Goal: Task Accomplishment & Management: Use online tool/utility

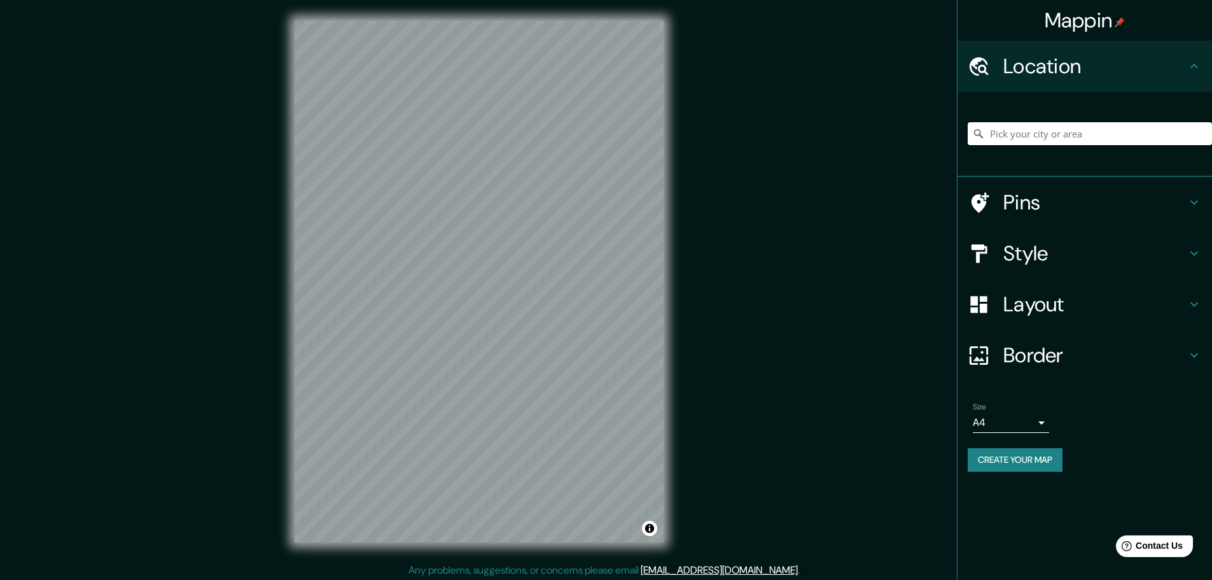
click at [1073, 139] on input "Pick your city or area" at bounding box center [1090, 133] width 244 height 23
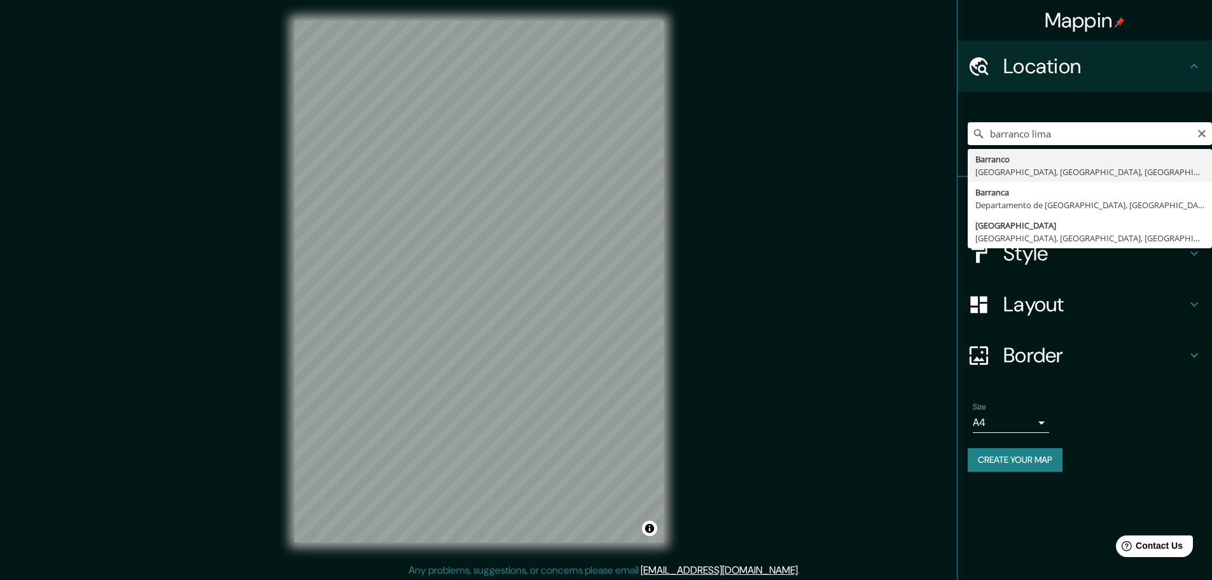
type input "[GEOGRAPHIC_DATA], [GEOGRAPHIC_DATA], [GEOGRAPHIC_DATA], [GEOGRAPHIC_DATA]"
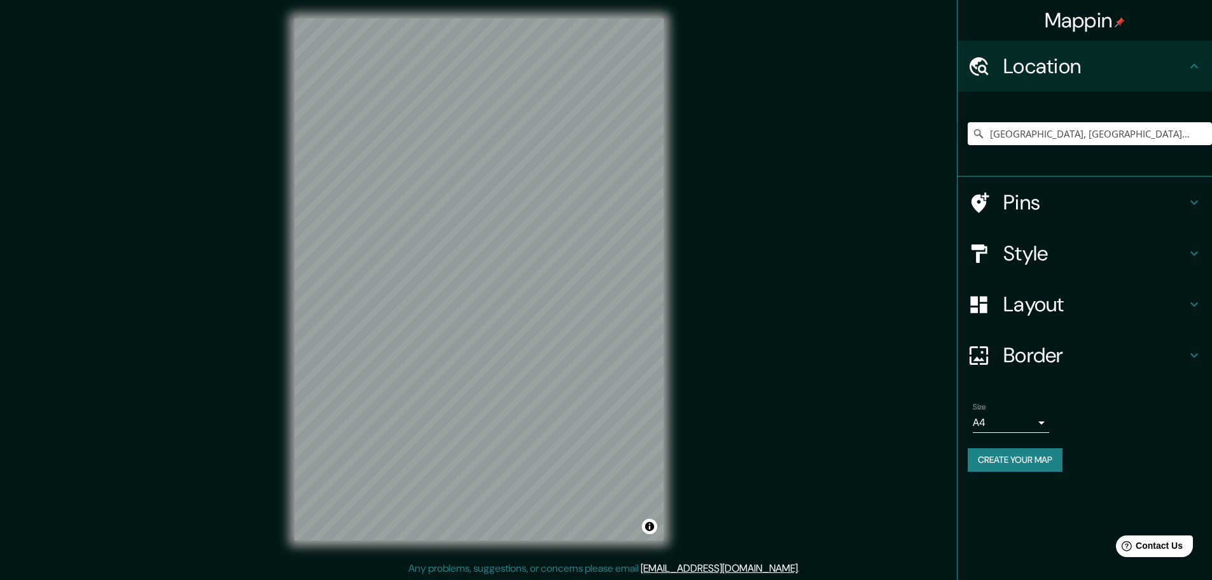
scroll to position [3, 0]
click at [1047, 208] on h4 "Pins" at bounding box center [1095, 202] width 183 height 25
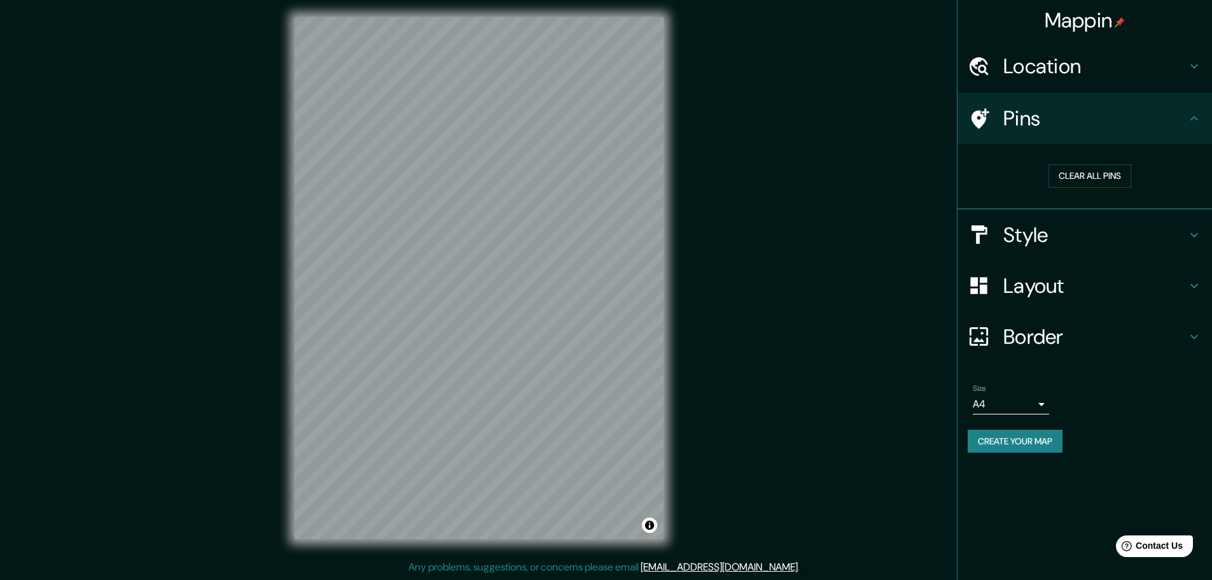
click at [1198, 124] on icon at bounding box center [1194, 118] width 15 height 15
click at [1183, 237] on h4 "Style" at bounding box center [1095, 234] width 183 height 25
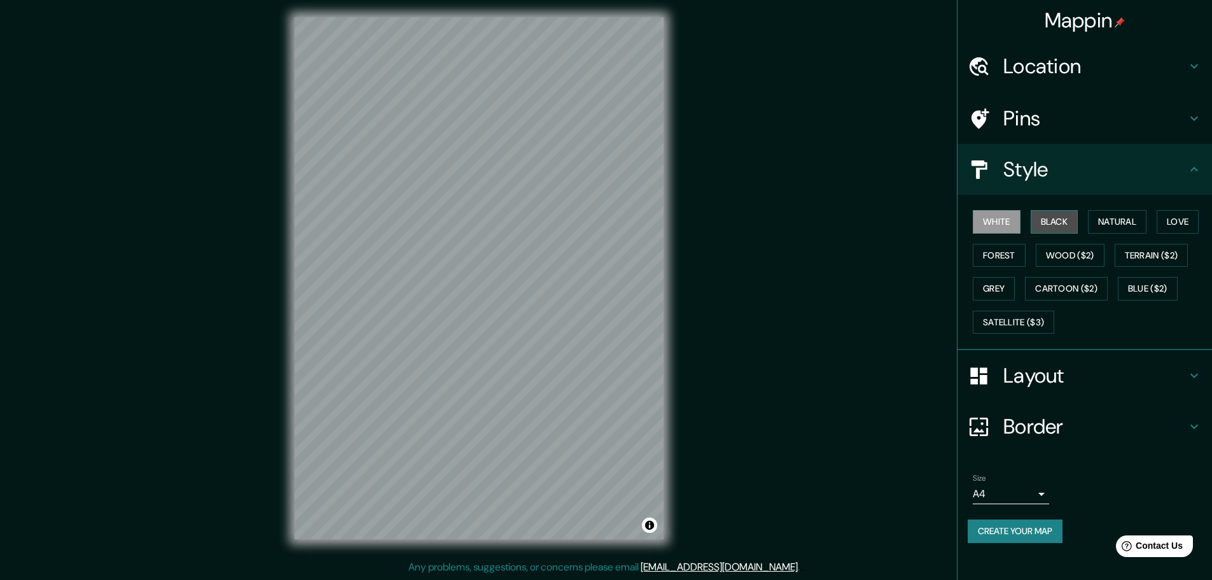
click at [1067, 222] on button "Black" at bounding box center [1055, 222] width 48 height 24
click at [1134, 224] on button "Natural" at bounding box center [1117, 222] width 59 height 24
click at [1181, 227] on button "Love" at bounding box center [1178, 222] width 42 height 24
click at [1012, 255] on button "Forest" at bounding box center [999, 256] width 53 height 24
click at [1134, 199] on div "White Black Natural Love Forest Wood ($2) Terrain ($2) Grey Cartoon ($2) Blue (…" at bounding box center [1085, 272] width 255 height 155
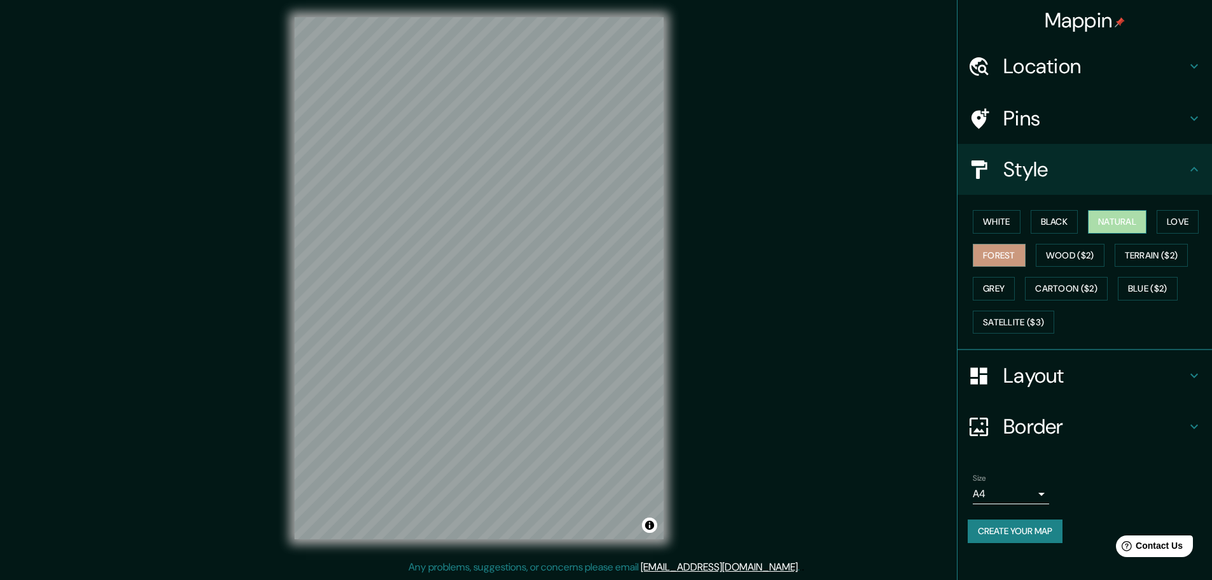
click at [1128, 220] on button "Natural" at bounding box center [1117, 222] width 59 height 24
click at [1070, 222] on button "Black" at bounding box center [1055, 222] width 48 height 24
click at [1011, 222] on button "White" at bounding box center [997, 222] width 48 height 24
click at [1059, 223] on button "Black" at bounding box center [1055, 222] width 48 height 24
click at [999, 227] on button "White" at bounding box center [997, 222] width 48 height 24
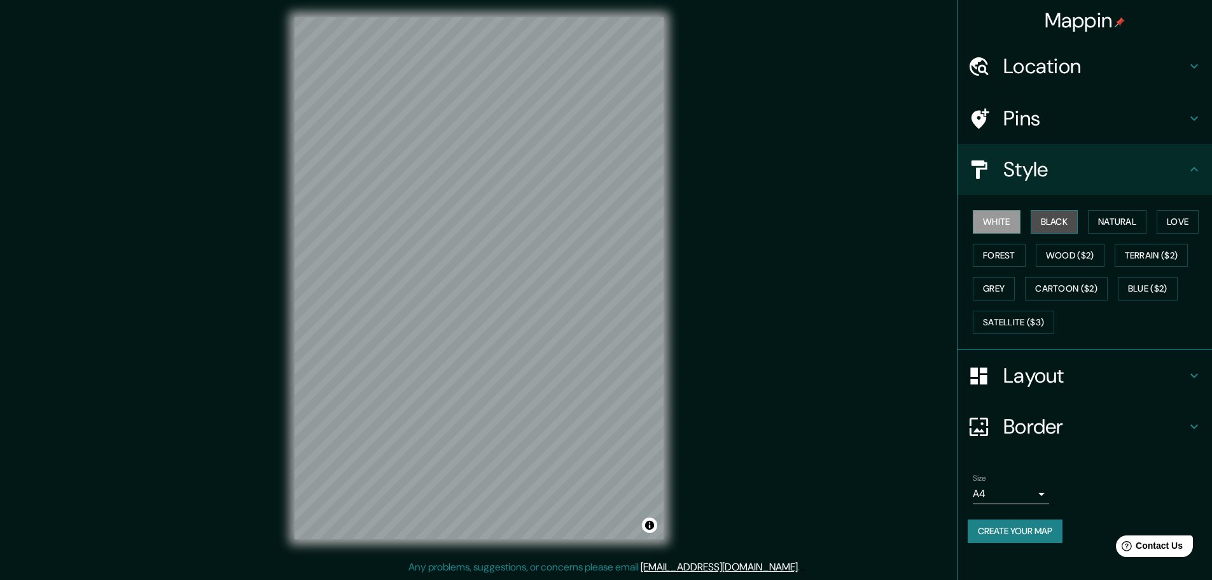
click at [1062, 220] on button "Black" at bounding box center [1055, 222] width 48 height 24
click at [1023, 318] on button "Satellite ($3)" at bounding box center [1013, 323] width 81 height 24
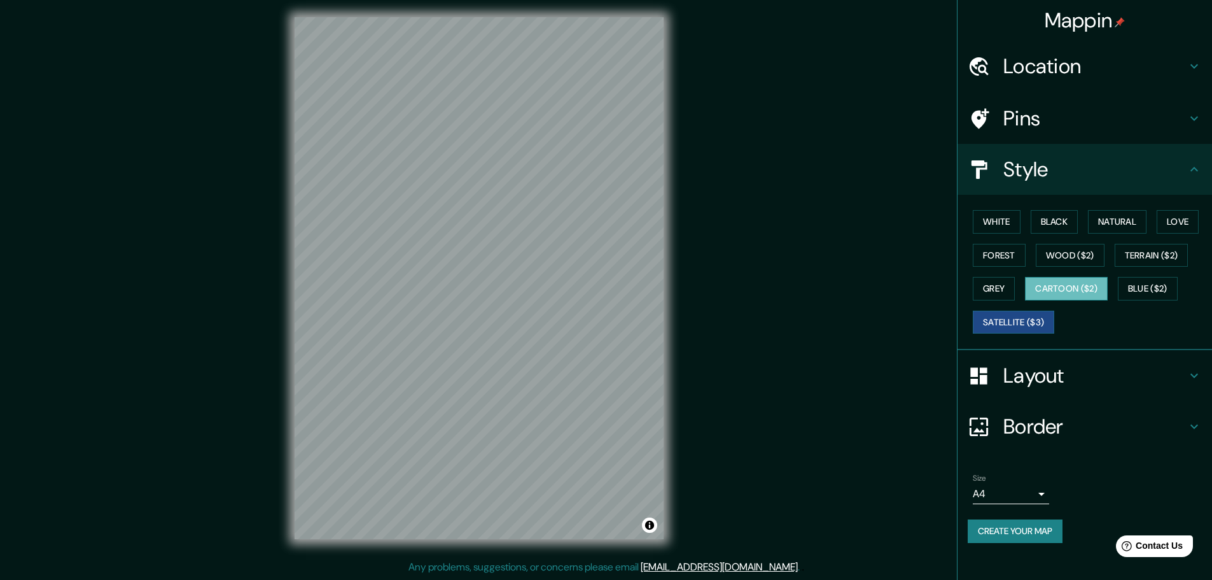
click at [1075, 290] on button "Cartoon ($2)" at bounding box center [1066, 289] width 83 height 24
click at [981, 297] on button "Grey" at bounding box center [994, 289] width 42 height 24
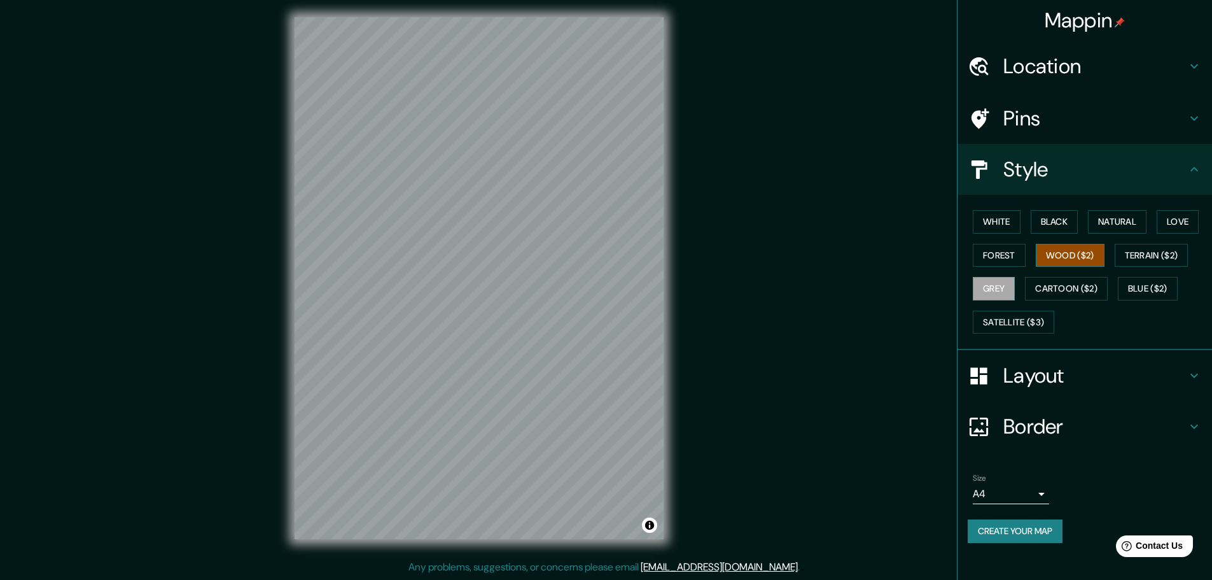
click at [1074, 261] on button "Wood ($2)" at bounding box center [1070, 256] width 69 height 24
click at [1175, 225] on button "Love" at bounding box center [1178, 222] width 42 height 24
click at [1122, 227] on button "Natural" at bounding box center [1117, 222] width 59 height 24
click at [1060, 227] on button "Black" at bounding box center [1055, 222] width 48 height 24
click at [1008, 255] on button "Forest" at bounding box center [999, 256] width 53 height 24
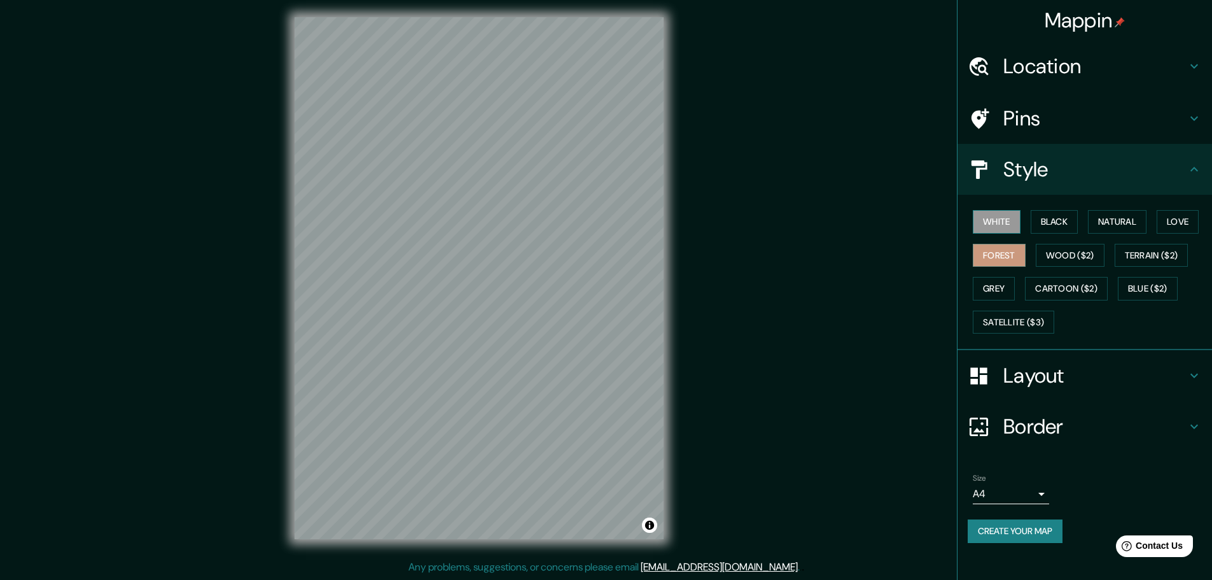
click at [1000, 225] on button "White" at bounding box center [997, 222] width 48 height 24
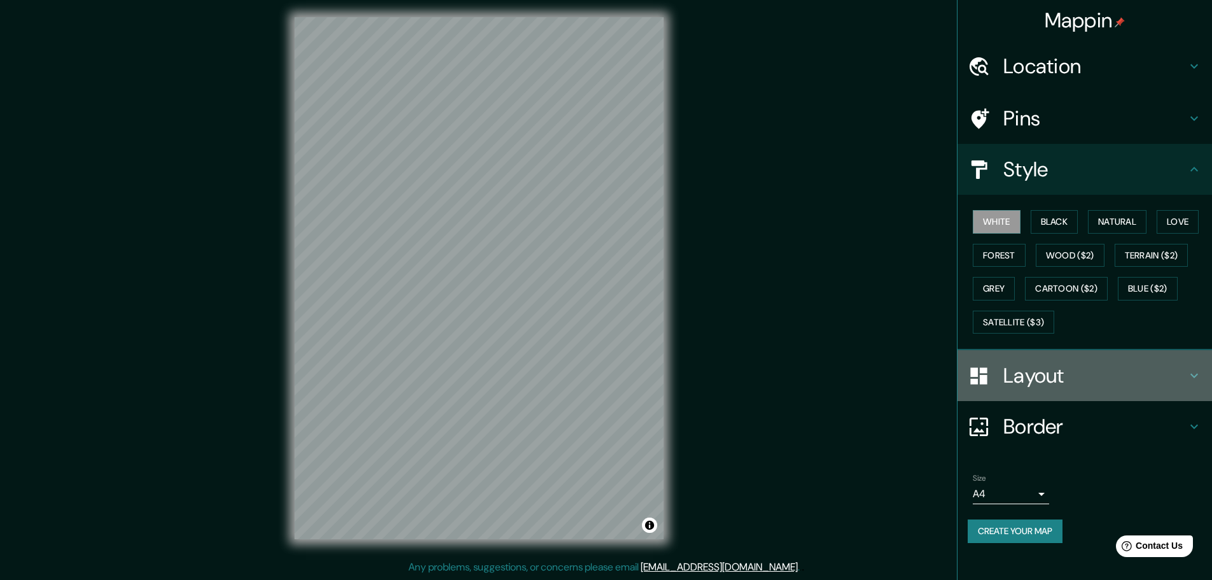
click at [1082, 367] on h4 "Layout" at bounding box center [1095, 375] width 183 height 25
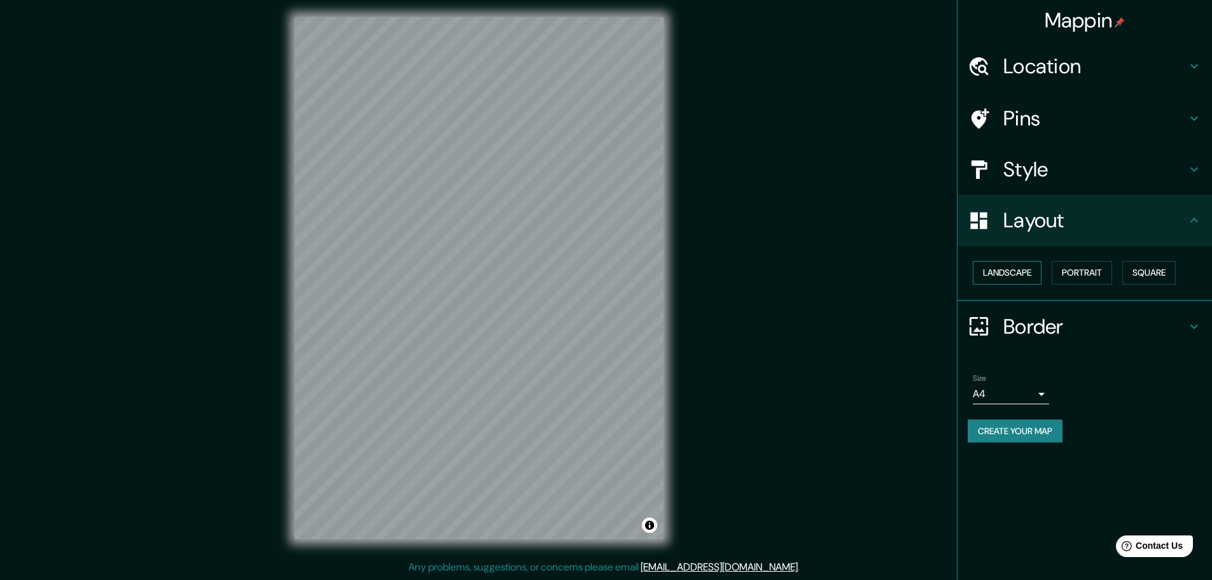
click at [1030, 274] on button "Landscape" at bounding box center [1007, 273] width 69 height 24
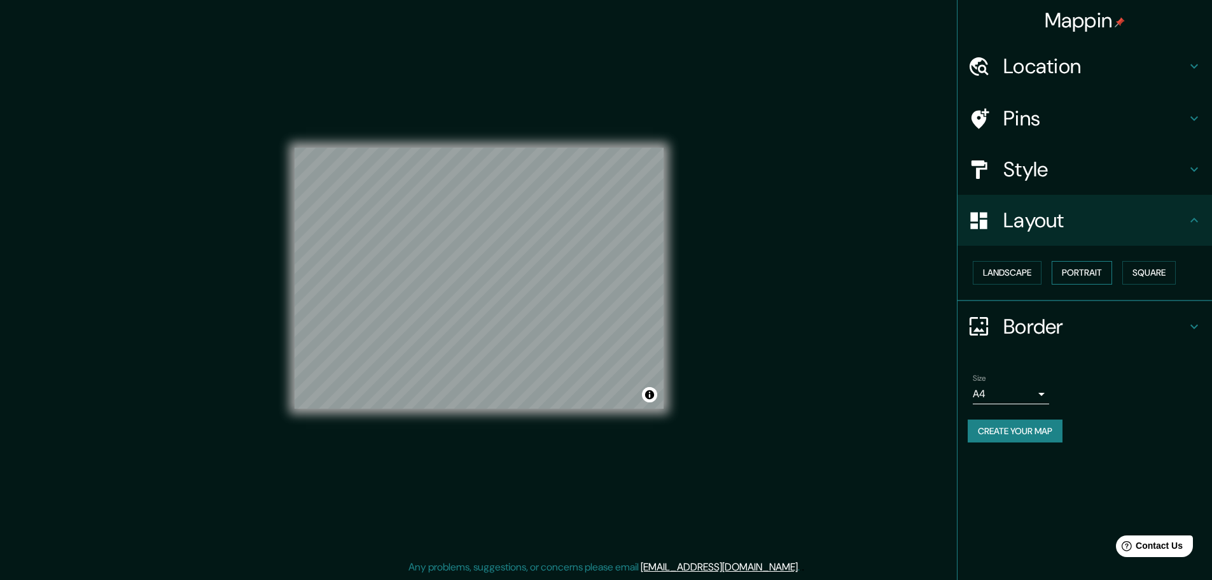
click at [1088, 275] on button "Portrait" at bounding box center [1082, 273] width 60 height 24
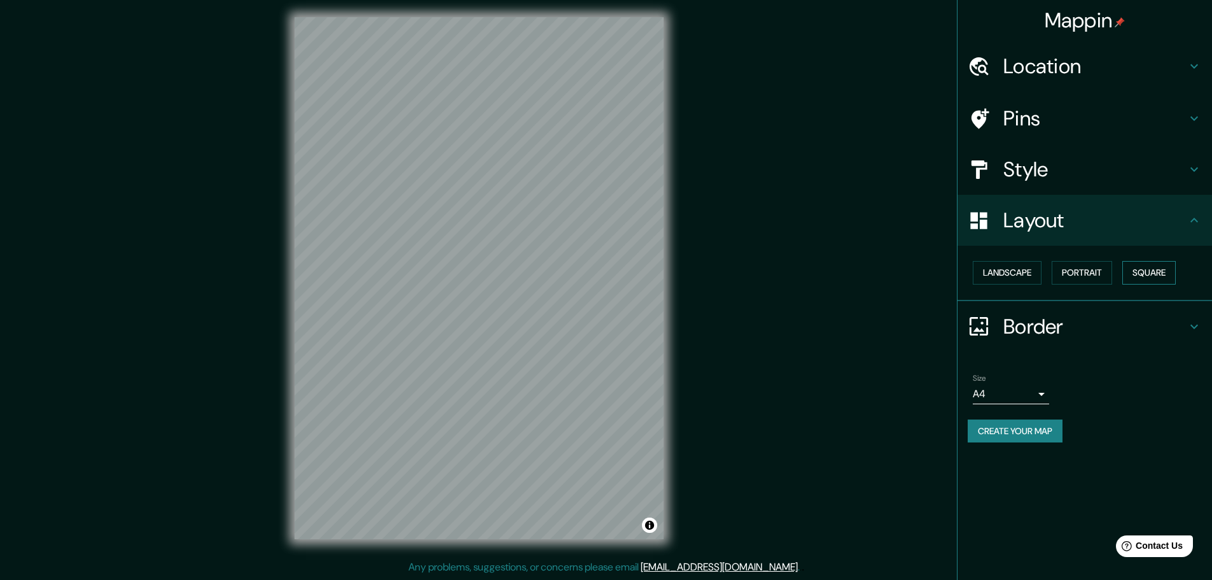
click at [1148, 275] on button "Square" at bounding box center [1149, 273] width 53 height 24
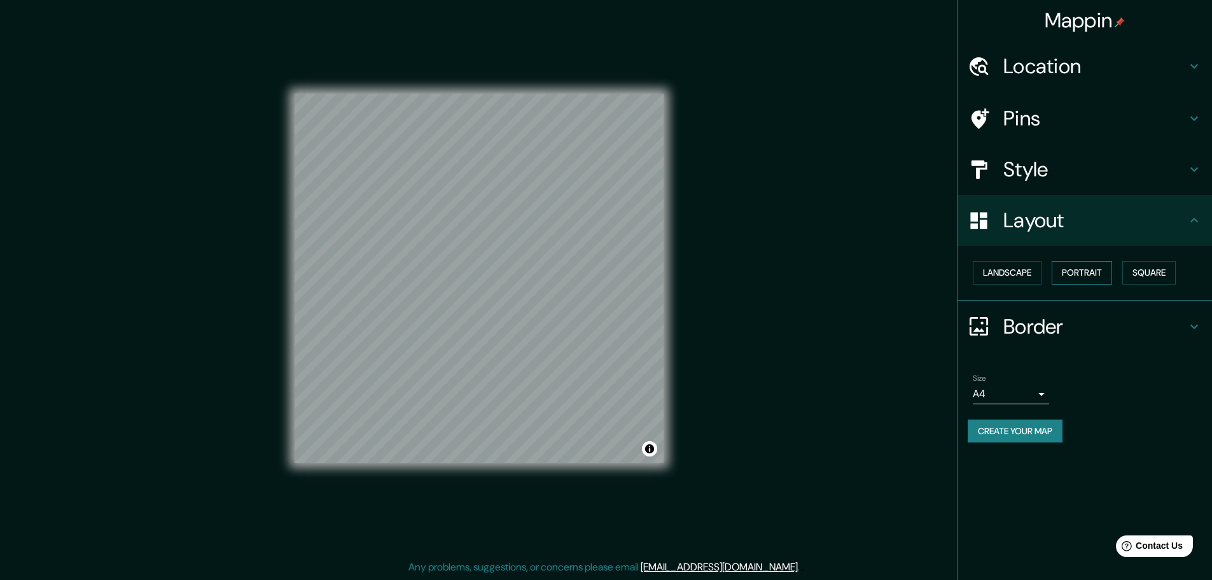
click at [1101, 277] on button "Portrait" at bounding box center [1082, 273] width 60 height 24
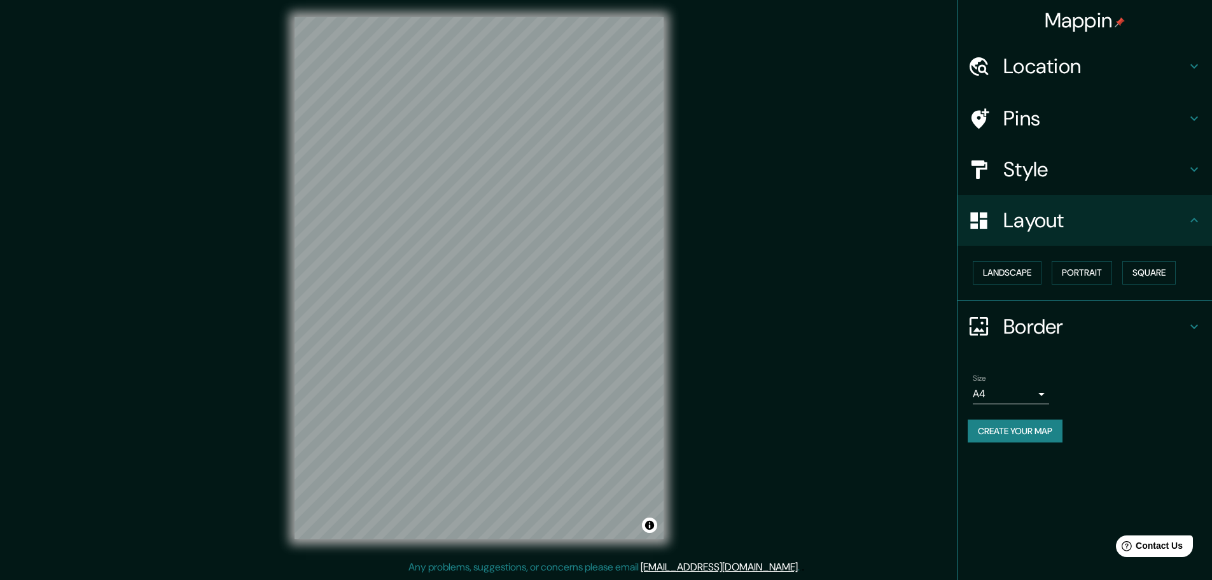
click at [1043, 322] on h4 "Border" at bounding box center [1095, 326] width 183 height 25
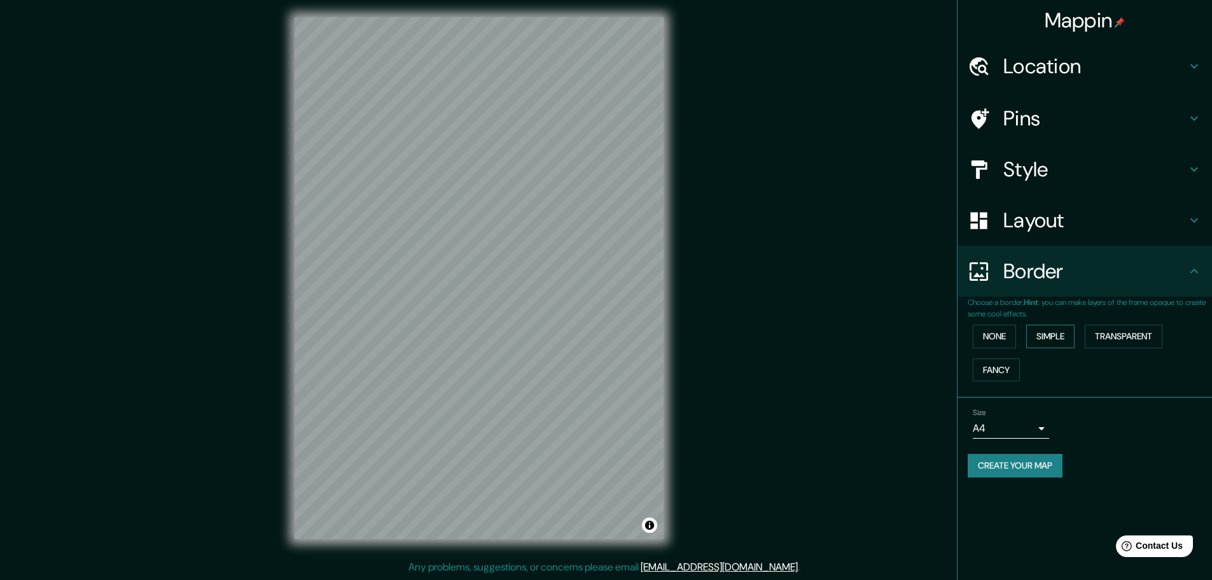
click at [1052, 338] on button "Simple" at bounding box center [1051, 337] width 48 height 24
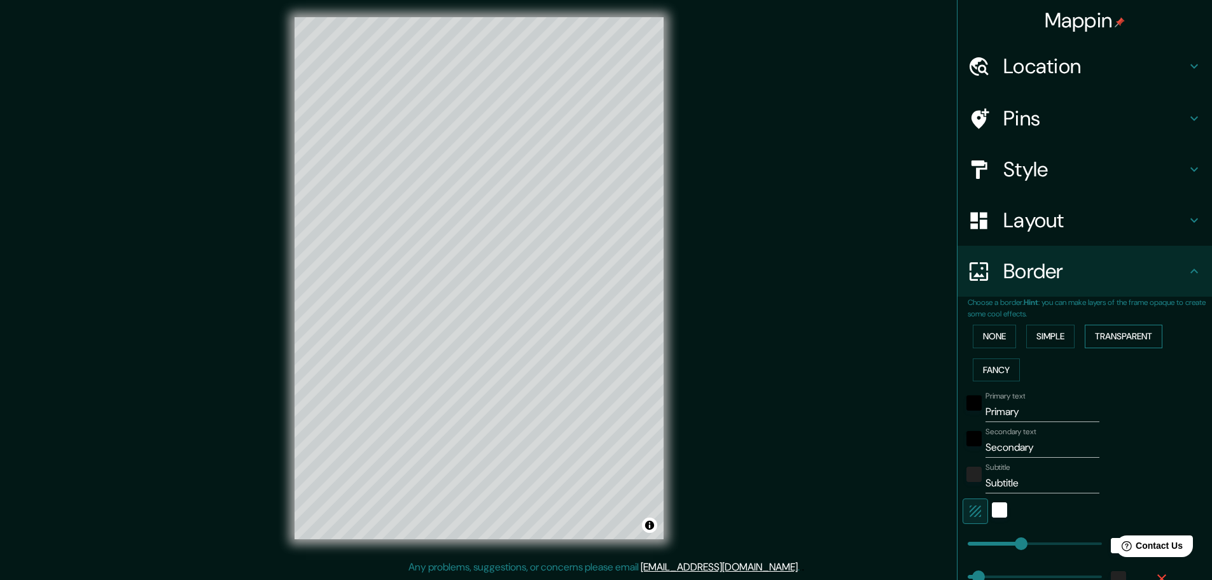
click at [1107, 333] on button "Transparent" at bounding box center [1124, 337] width 78 height 24
click at [997, 367] on button "Fancy" at bounding box center [996, 370] width 47 height 24
click at [981, 336] on button "None" at bounding box center [994, 337] width 43 height 24
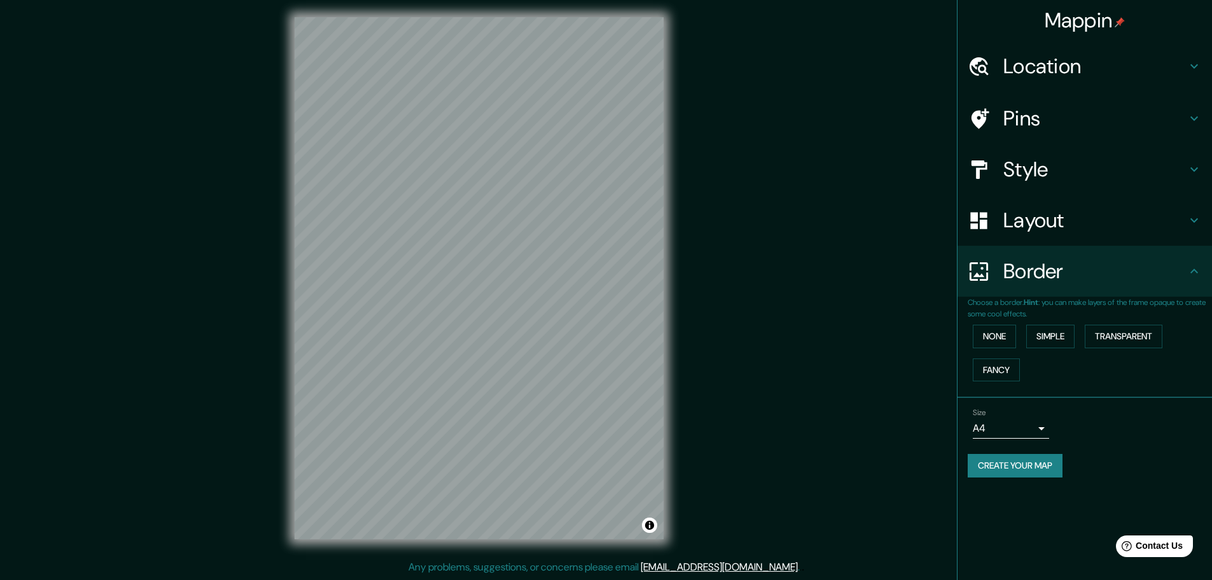
click at [1060, 156] on div "Style" at bounding box center [1085, 169] width 255 height 51
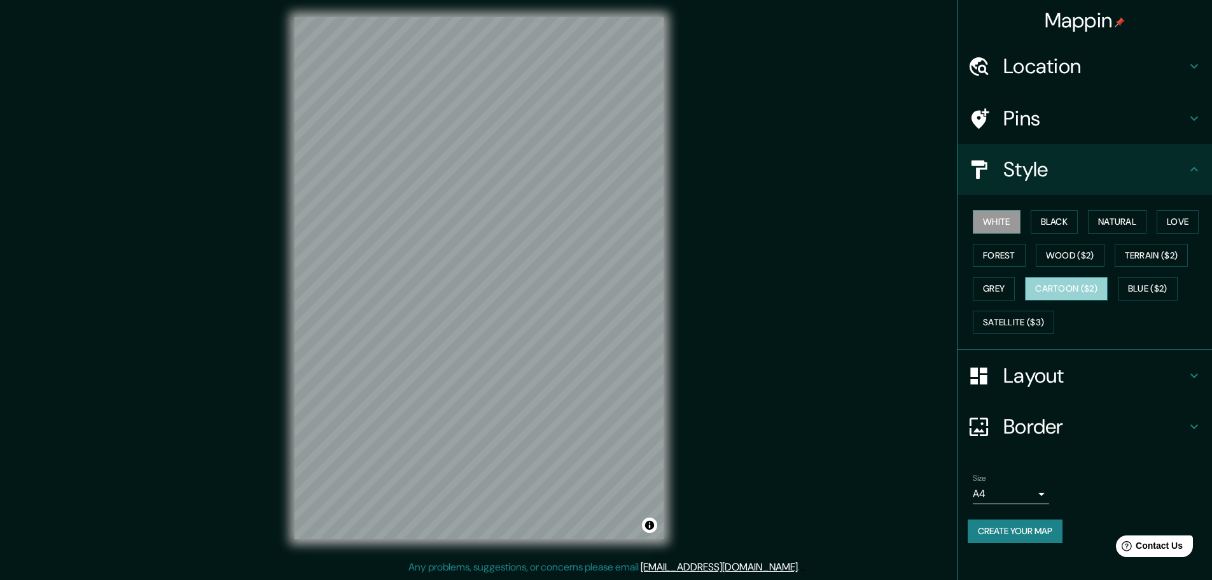
click at [1090, 289] on button "Cartoon ($2)" at bounding box center [1066, 289] width 83 height 24
click at [1041, 311] on button "Satellite ($3)" at bounding box center [1013, 323] width 81 height 24
click at [1064, 209] on div "White Black Natural Love Forest Wood ($2) Terrain ($2) Grey Cartoon ($2) Blue (…" at bounding box center [1090, 272] width 244 height 134
click at [1061, 218] on button "Black" at bounding box center [1055, 222] width 48 height 24
click at [1116, 222] on button "Natural" at bounding box center [1117, 222] width 59 height 24
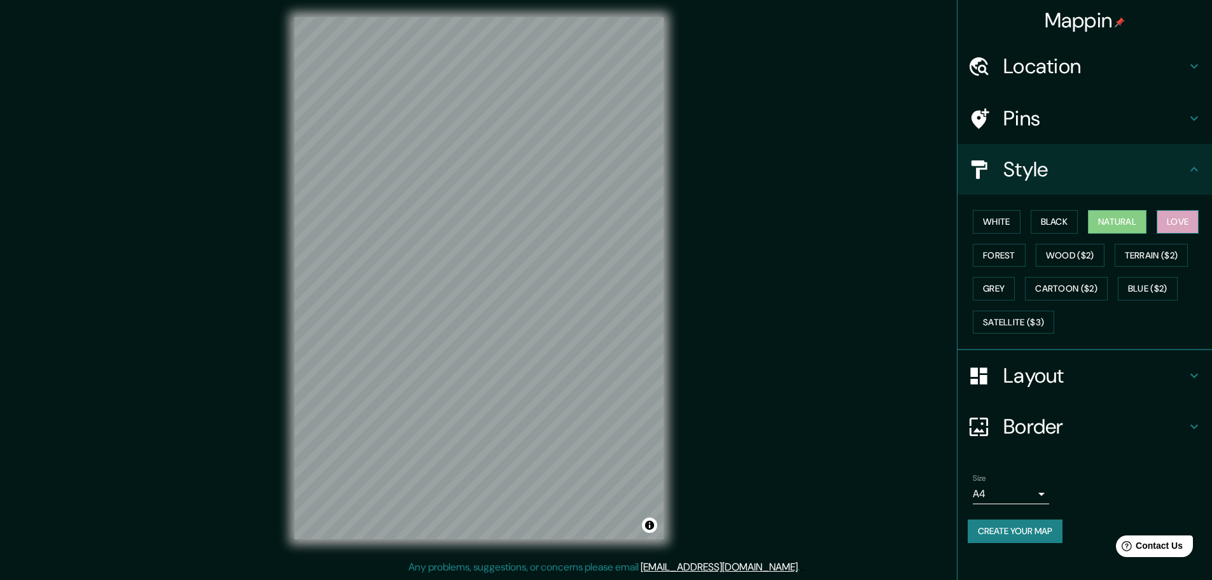
click at [1175, 222] on button "Love" at bounding box center [1178, 222] width 42 height 24
click at [997, 223] on button "White" at bounding box center [997, 222] width 48 height 24
click at [1035, 227] on button "Black" at bounding box center [1055, 222] width 48 height 24
click at [1086, 223] on div "White Black Natural Love Forest Wood ($2) Terrain ($2) Grey Cartoon ($2) Blue (…" at bounding box center [1090, 272] width 244 height 134
click at [1105, 220] on button "Natural" at bounding box center [1117, 222] width 59 height 24
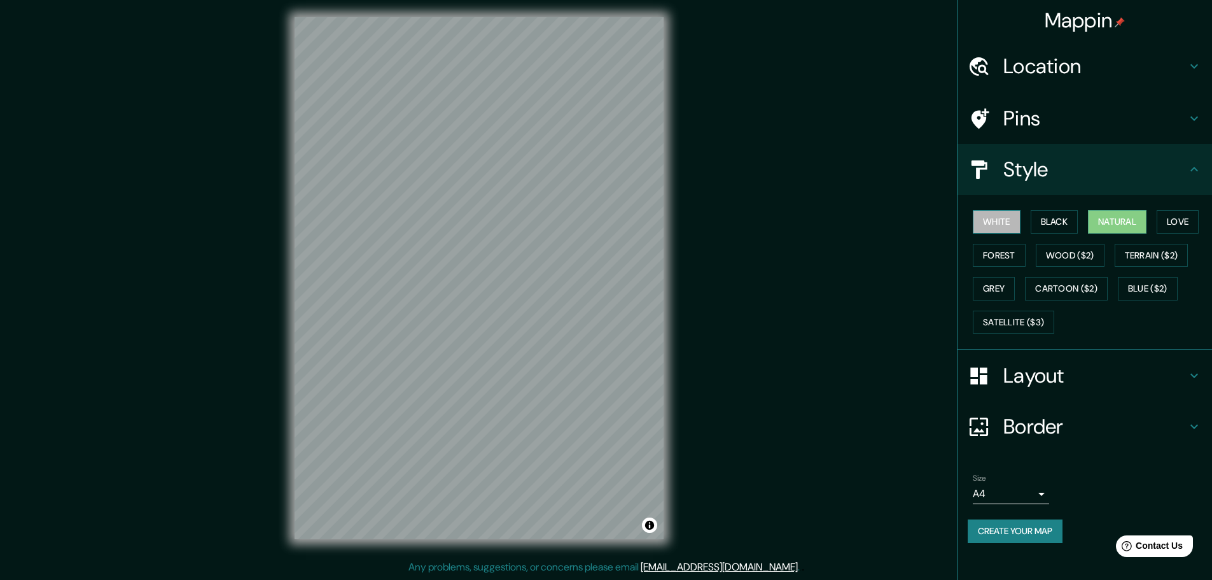
click at [1013, 228] on button "White" at bounding box center [997, 222] width 48 height 24
click at [1033, 532] on button "Create your map" at bounding box center [1015, 531] width 95 height 24
